Goal: Check status

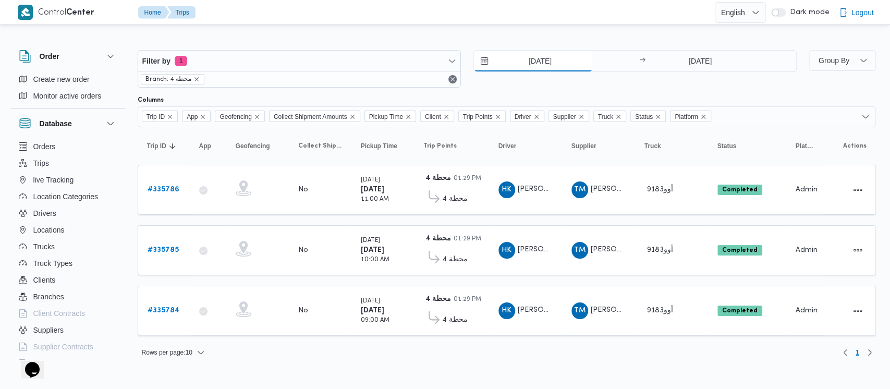
click at [448, 64] on input "[DATE]" at bounding box center [533, 61] width 118 height 21
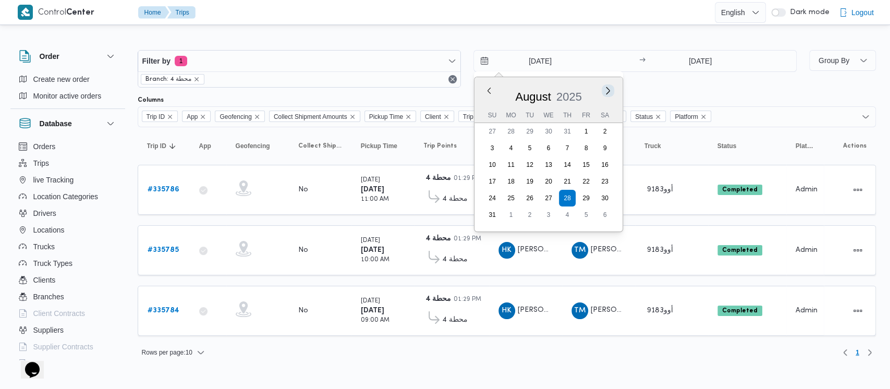
click at [448, 91] on button "Next month" at bounding box center [608, 91] width 10 height 10
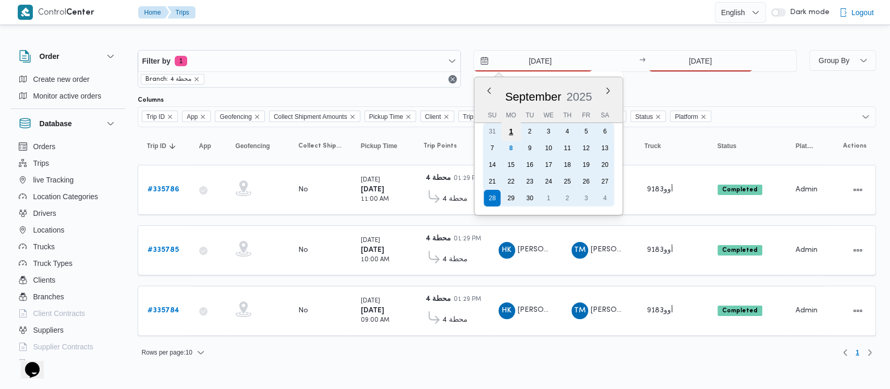
click at [448, 131] on div "1" at bounding box center [511, 132] width 20 height 20
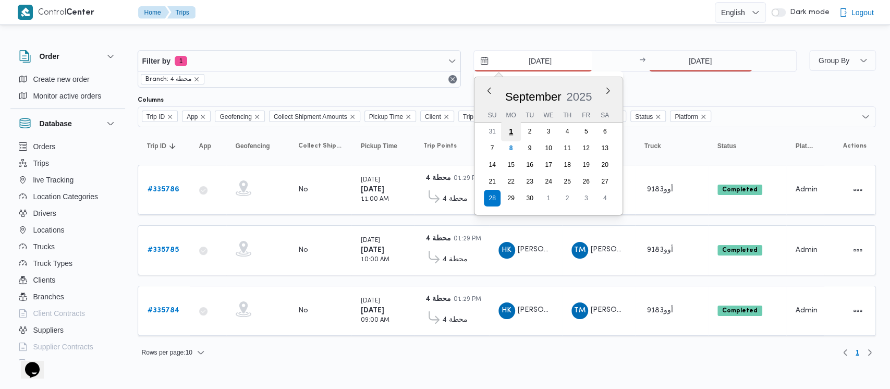
type input "[DATE]"
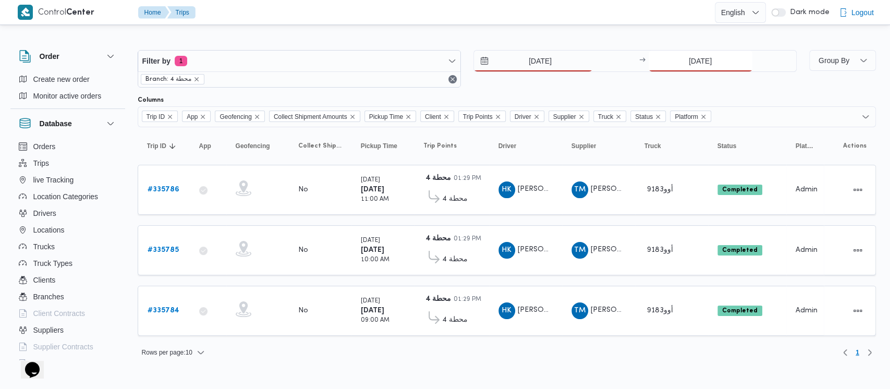
click at [448, 69] on input "[DATE]" at bounding box center [701, 61] width 104 height 21
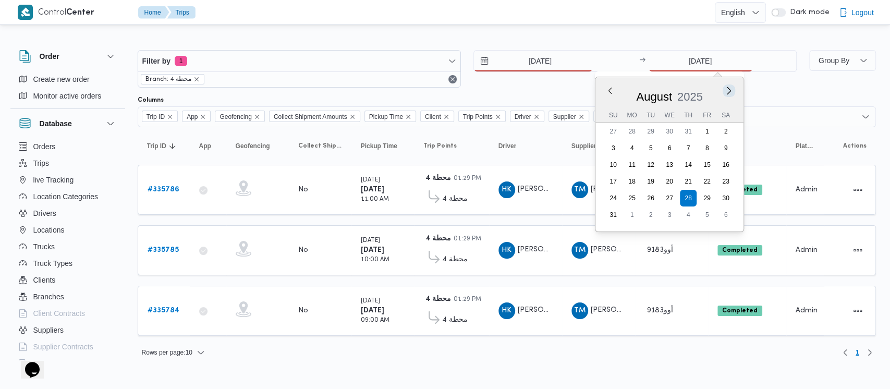
click at [448, 91] on button "Next month" at bounding box center [729, 91] width 10 height 10
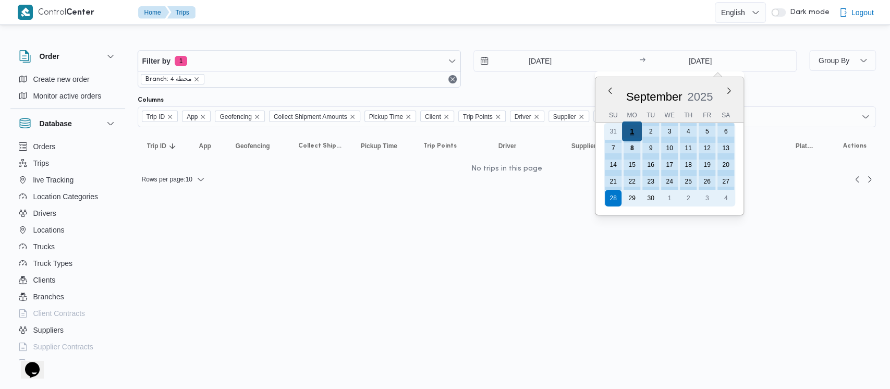
click at [448, 131] on div "1" at bounding box center [632, 132] width 20 height 20
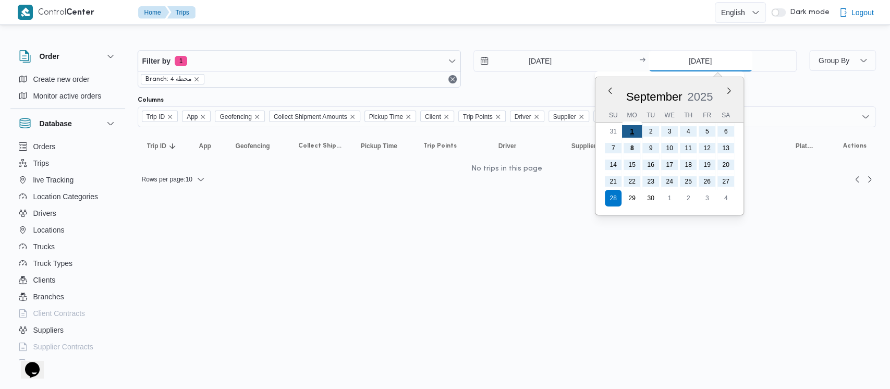
type input "[DATE]"
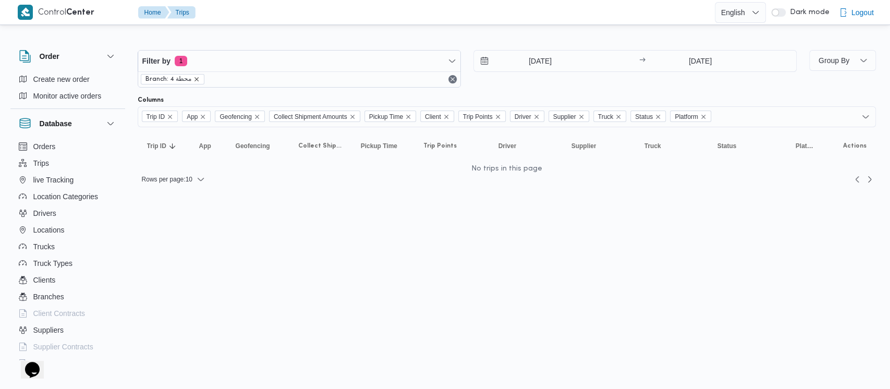
click at [195, 77] on icon "remove selected entity" at bounding box center [197, 79] width 6 height 6
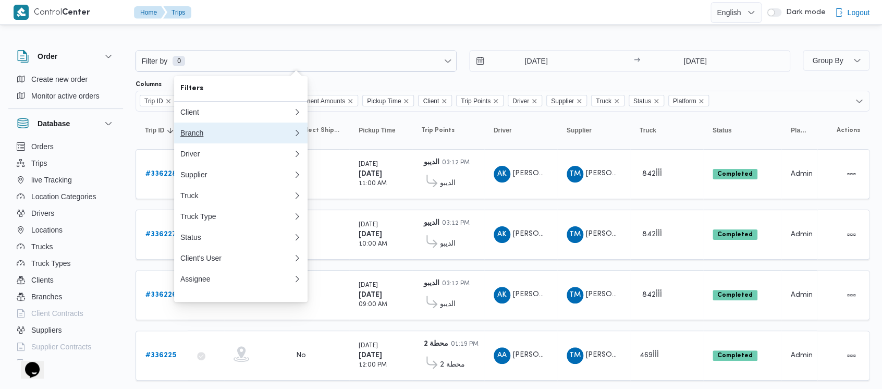
click at [195, 135] on div "Branch" at bounding box center [234, 133] width 108 height 8
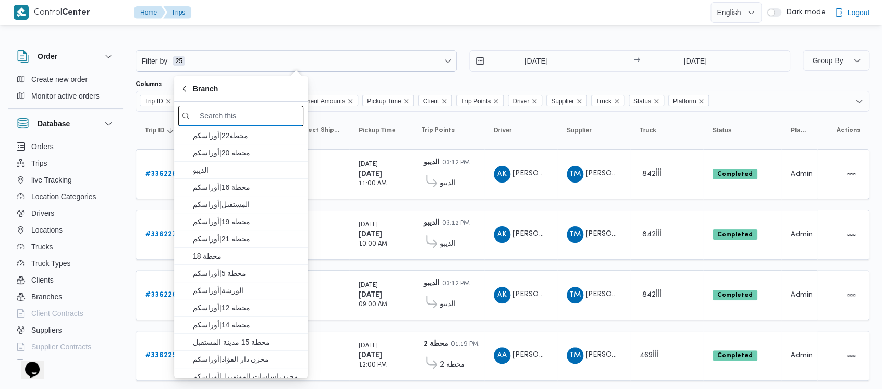
click at [243, 109] on input "search filters" at bounding box center [240, 116] width 125 height 20
paste input "الديبو"
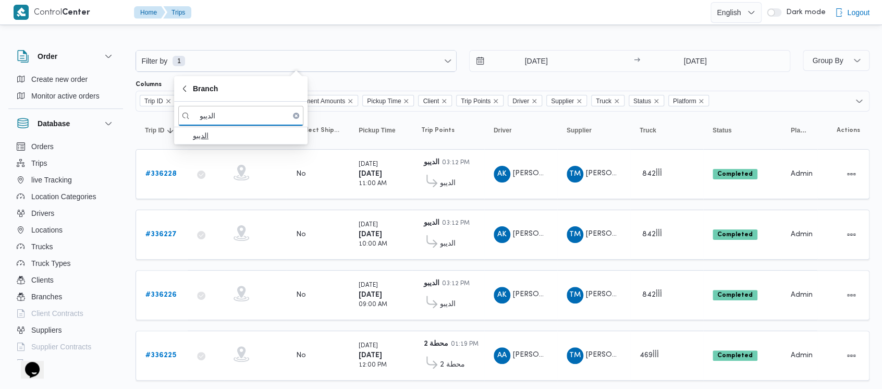
type input "الديبو"
click at [226, 136] on span "الديبو" at bounding box center [247, 135] width 108 height 13
